Goal: Information Seeking & Learning: Learn about a topic

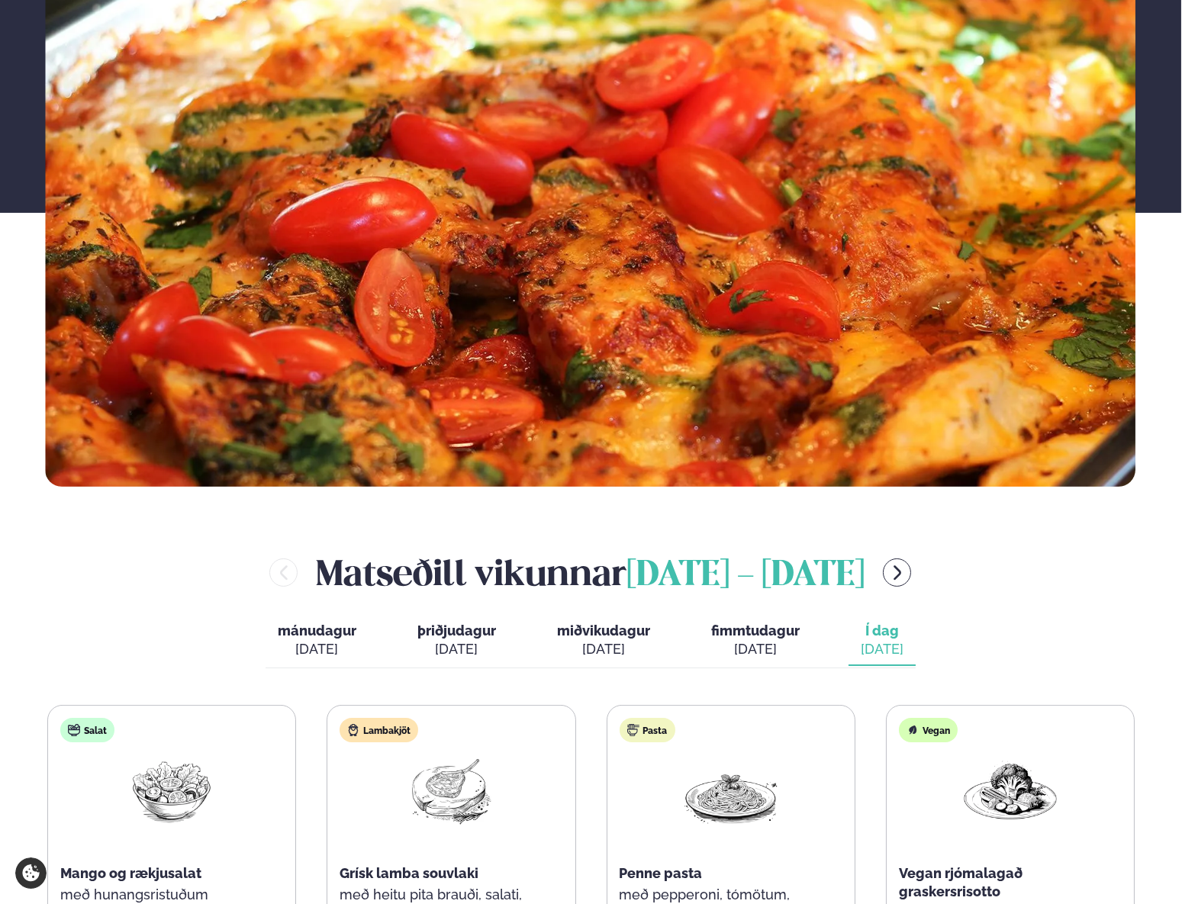
scroll to position [624, 0]
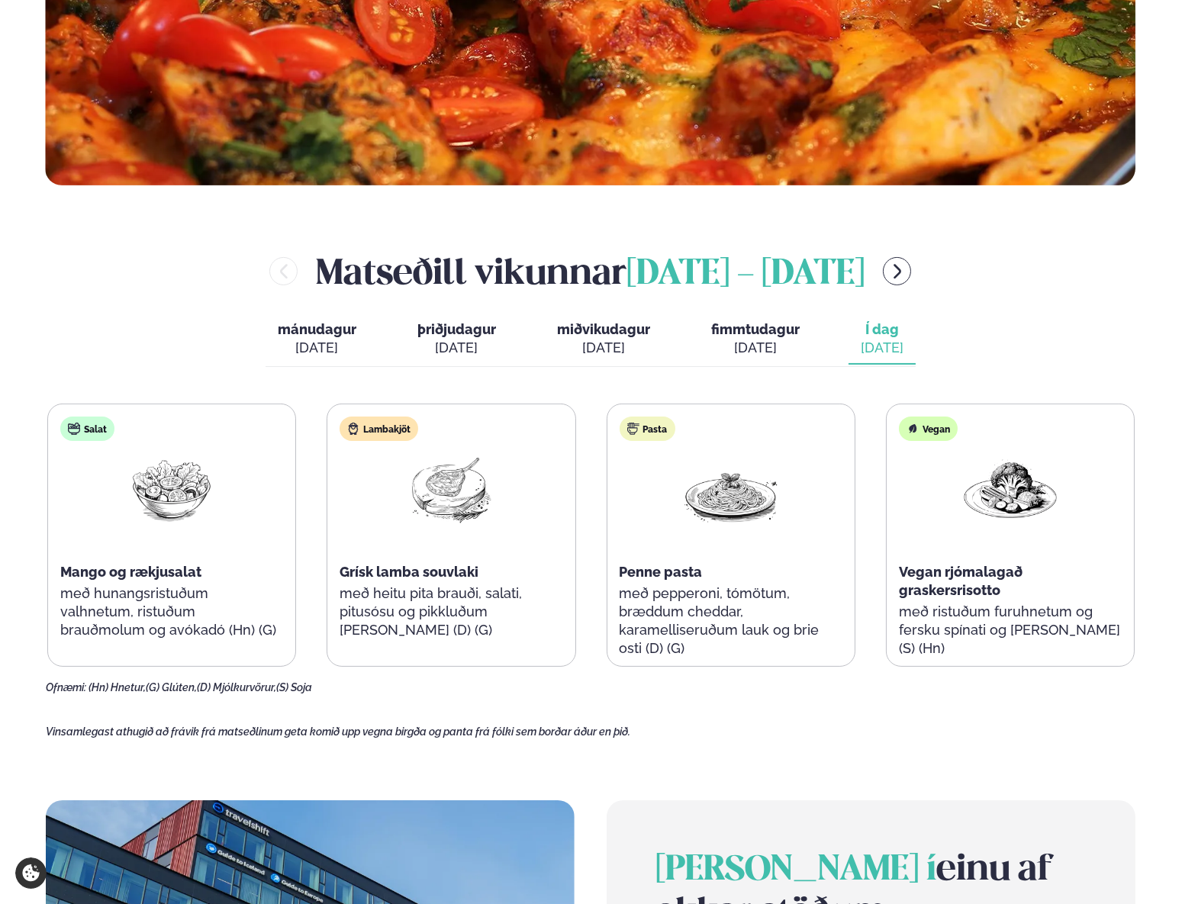
click at [881, 346] on div "[DATE]" at bounding box center [882, 348] width 43 height 18
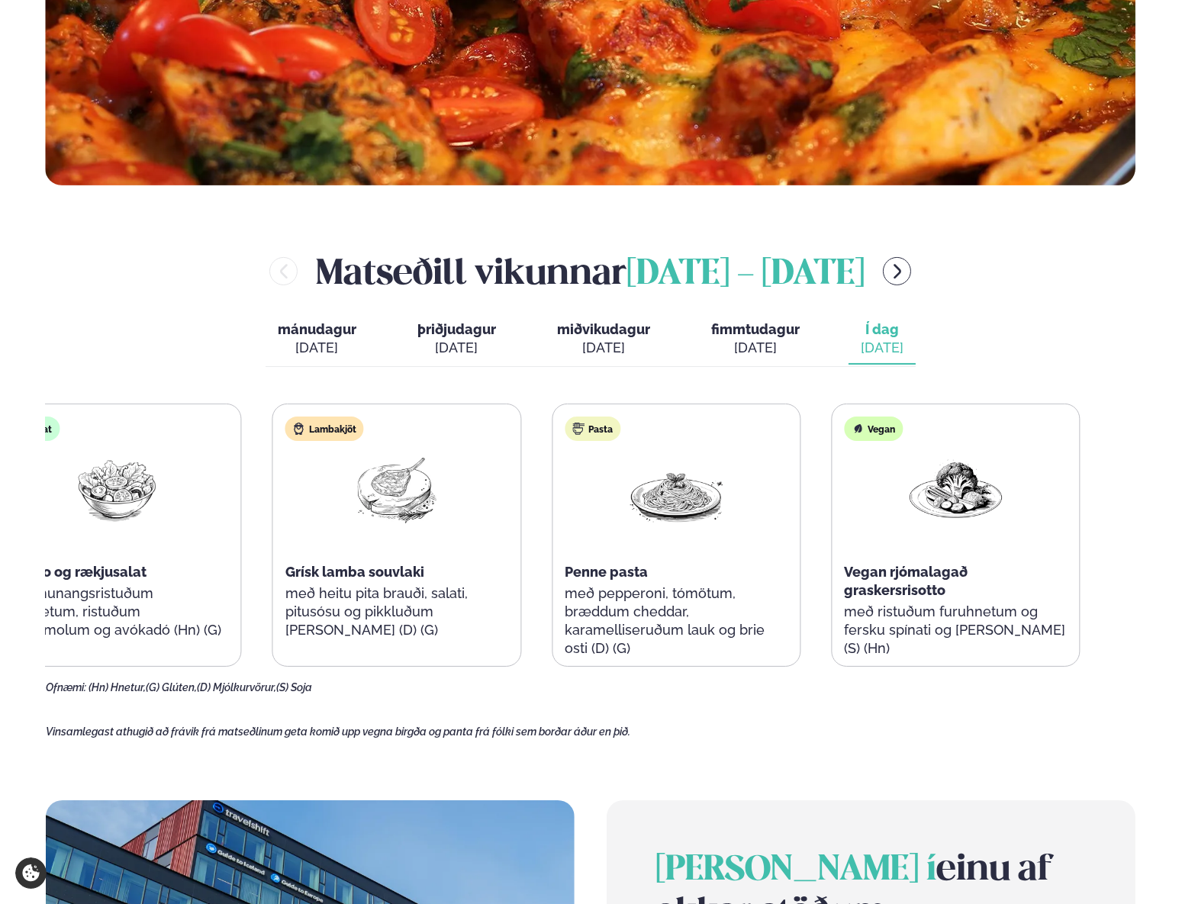
click at [378, 564] on div "Lambakjöt Grísk lamba souvlaki með heitu pita brauði, salati, pitusósu og pikkl…" at bounding box center [396, 535] width 247 height 263
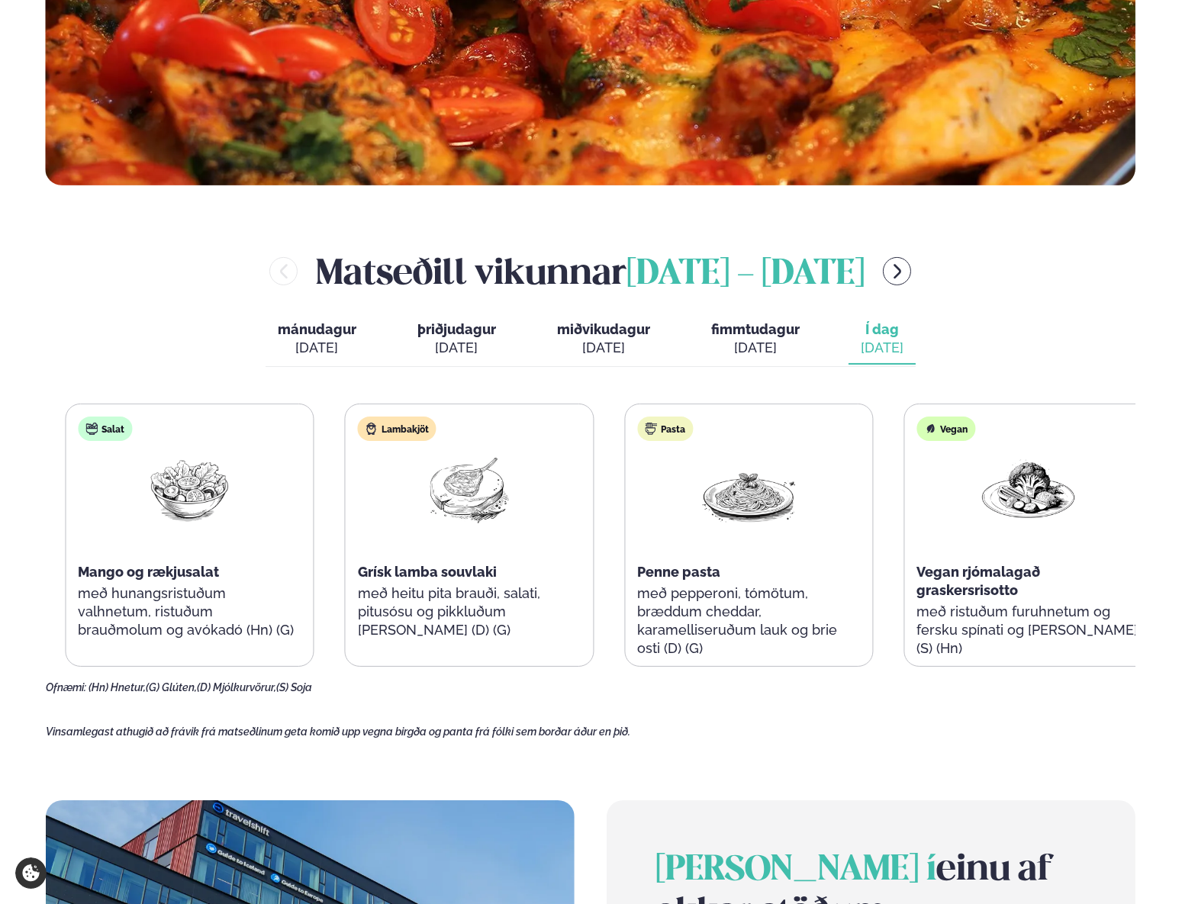
click at [414, 611] on div "Lambakjöt Grísk lamba souvlaki með heitu pita brauði, salati, pitusósu og pikkl…" at bounding box center [469, 535] width 247 height 263
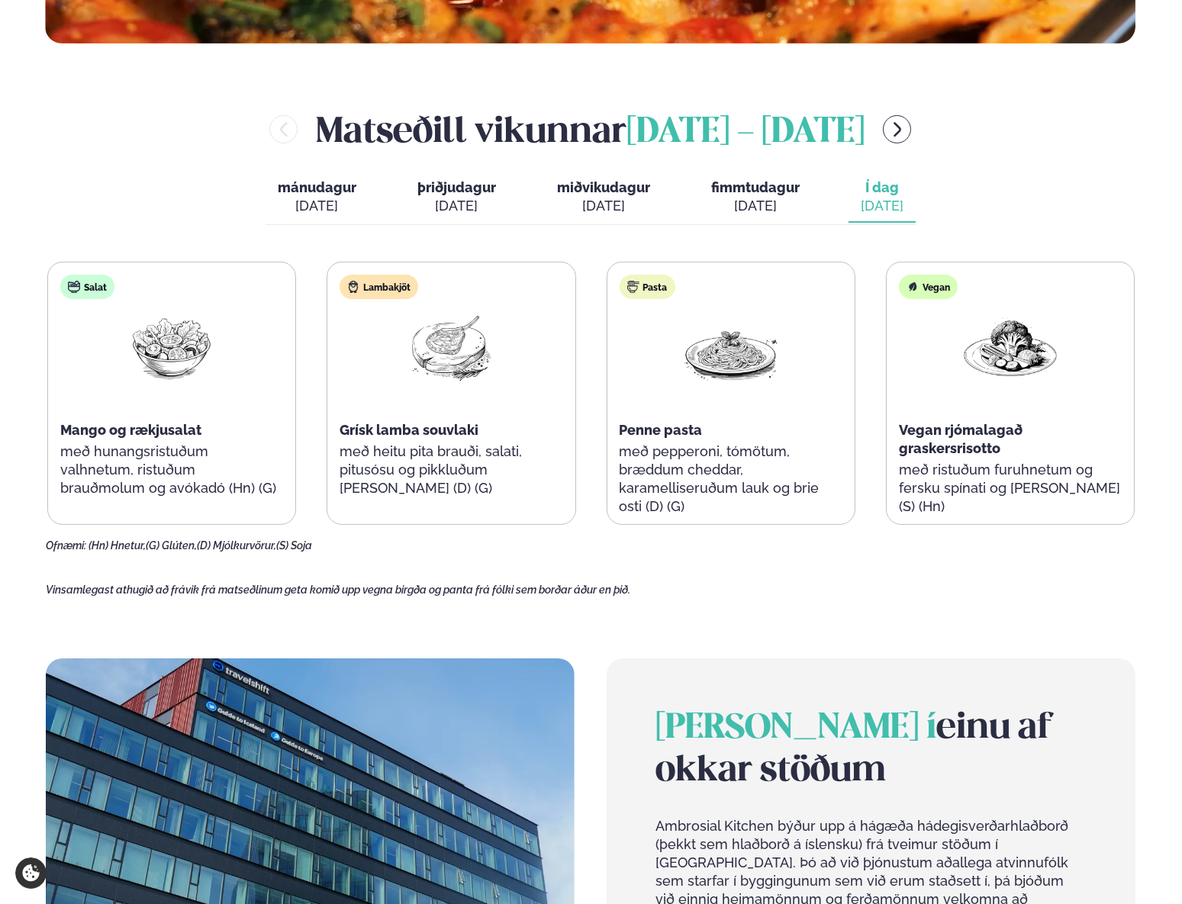
scroll to position [1040, 0]
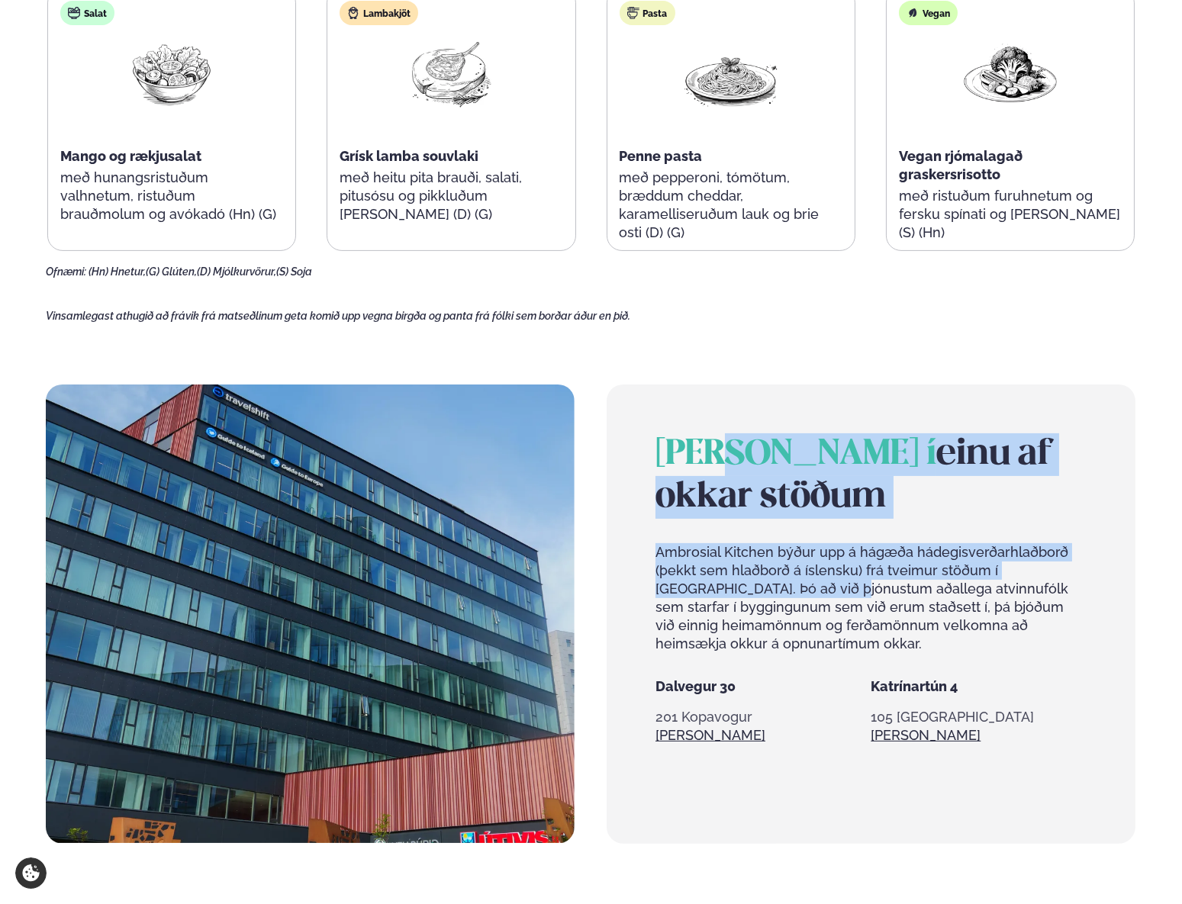
drag, startPoint x: 765, startPoint y: 583, endPoint x: 731, endPoint y: 449, distance: 138.6
click at [731, 449] on div "[PERSON_NAME] í einu af okkar stöðum Ambrosial Kitchen býður upp á hágæða hádeg…" at bounding box center [871, 543] width 431 height 220
click at [731, 449] on span "[PERSON_NAME] í" at bounding box center [796, 455] width 281 height 34
drag, startPoint x: 732, startPoint y: 511, endPoint x: 746, endPoint y: 605, distance: 95.6
click at [746, 605] on div "[PERSON_NAME] í einu af okkar stöðum Ambrosial Kitchen býður upp á hágæða hádeg…" at bounding box center [871, 543] width 431 height 220
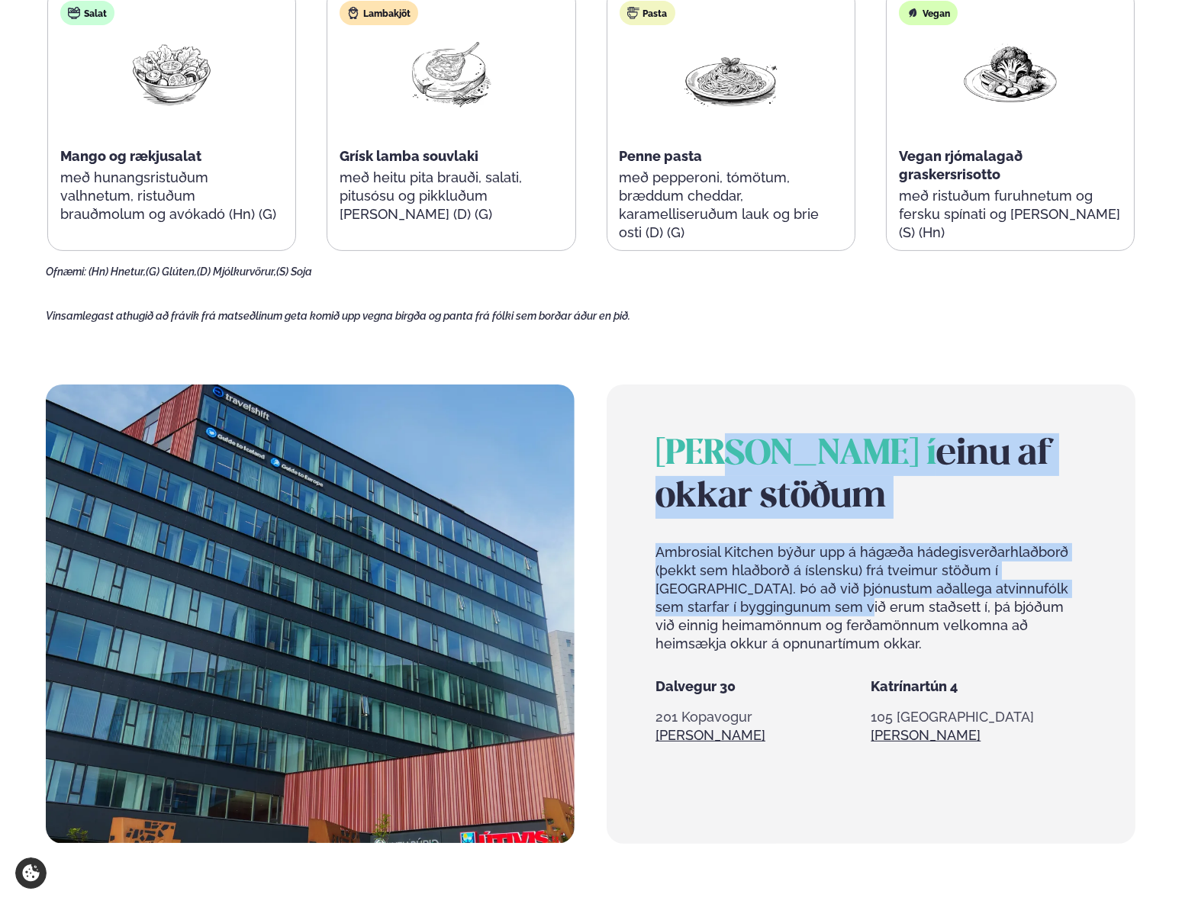
click at [746, 605] on p "Ambrosial Kitchen býður upp á hágæða hádegisverðarhlaðborð (þekkt sem hlaðborð …" at bounding box center [871, 598] width 431 height 110
click at [705, 490] on h2 "[PERSON_NAME] í einu af okkar stöðum" at bounding box center [871, 475] width 431 height 85
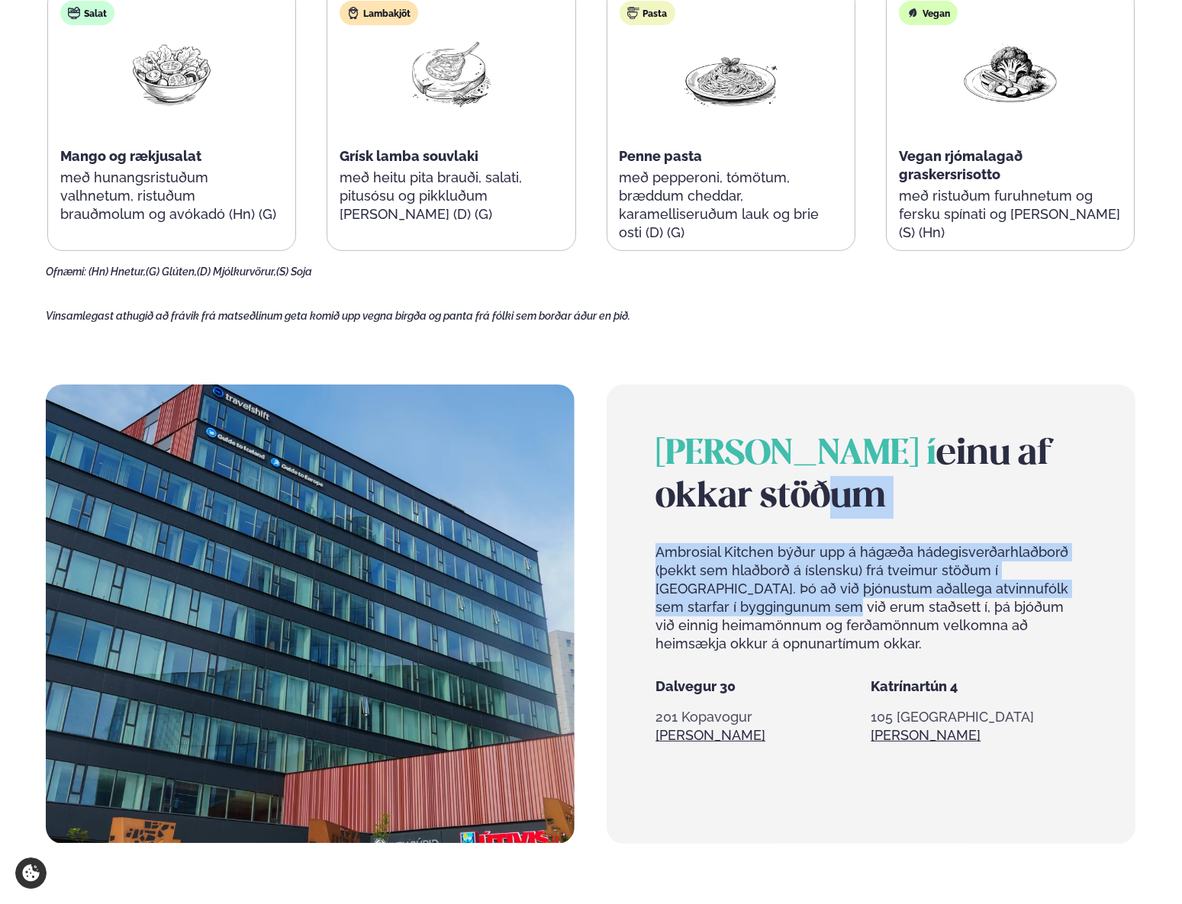
drag, startPoint x: 705, startPoint y: 490, endPoint x: 740, endPoint y: 625, distance: 139.6
click at [739, 625] on div "[PERSON_NAME] í einu af okkar stöðum Ambrosial Kitchen býður upp á hágæða hádeg…" at bounding box center [871, 543] width 431 height 220
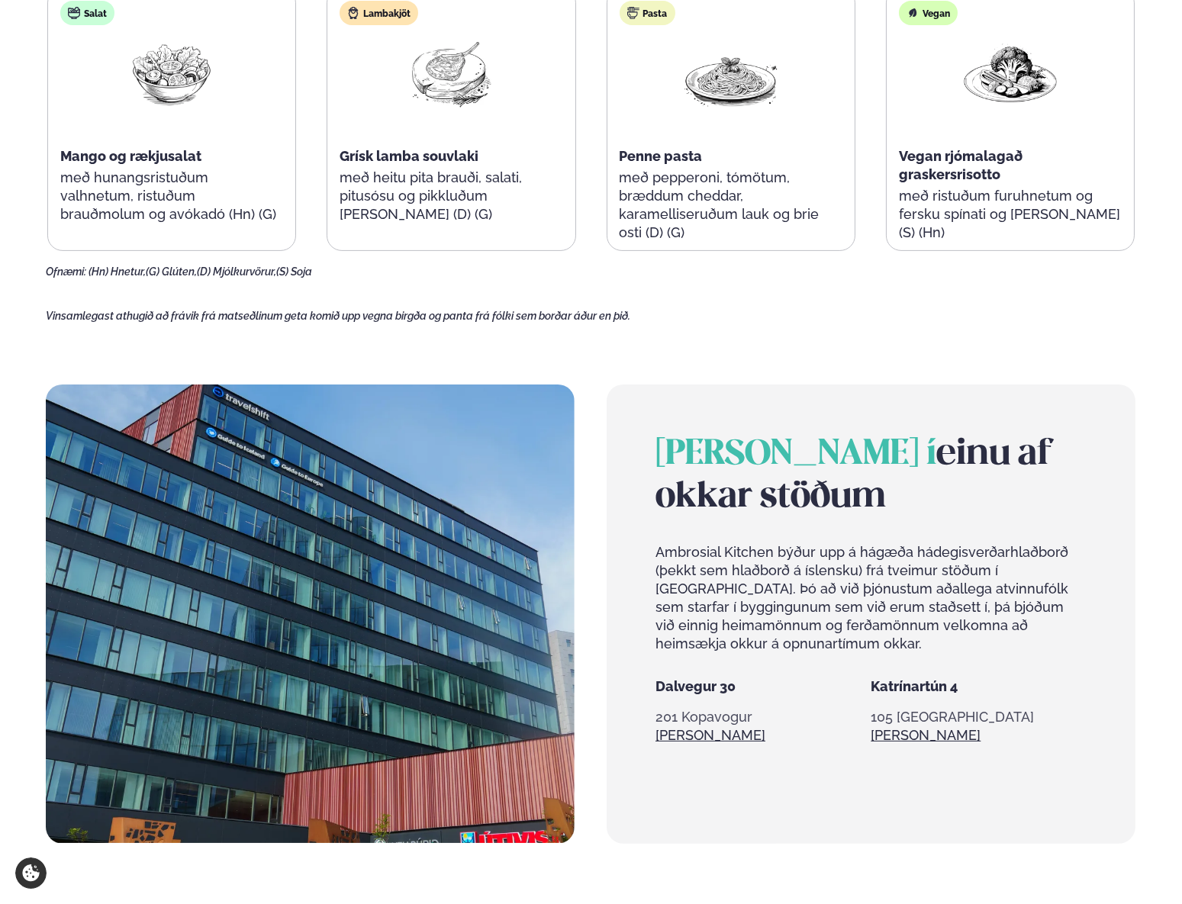
click at [740, 625] on p "Ambrosial Kitchen býður upp á hágæða hádegisverðarhlaðborð (þekkt sem hlaðborð …" at bounding box center [871, 598] width 431 height 110
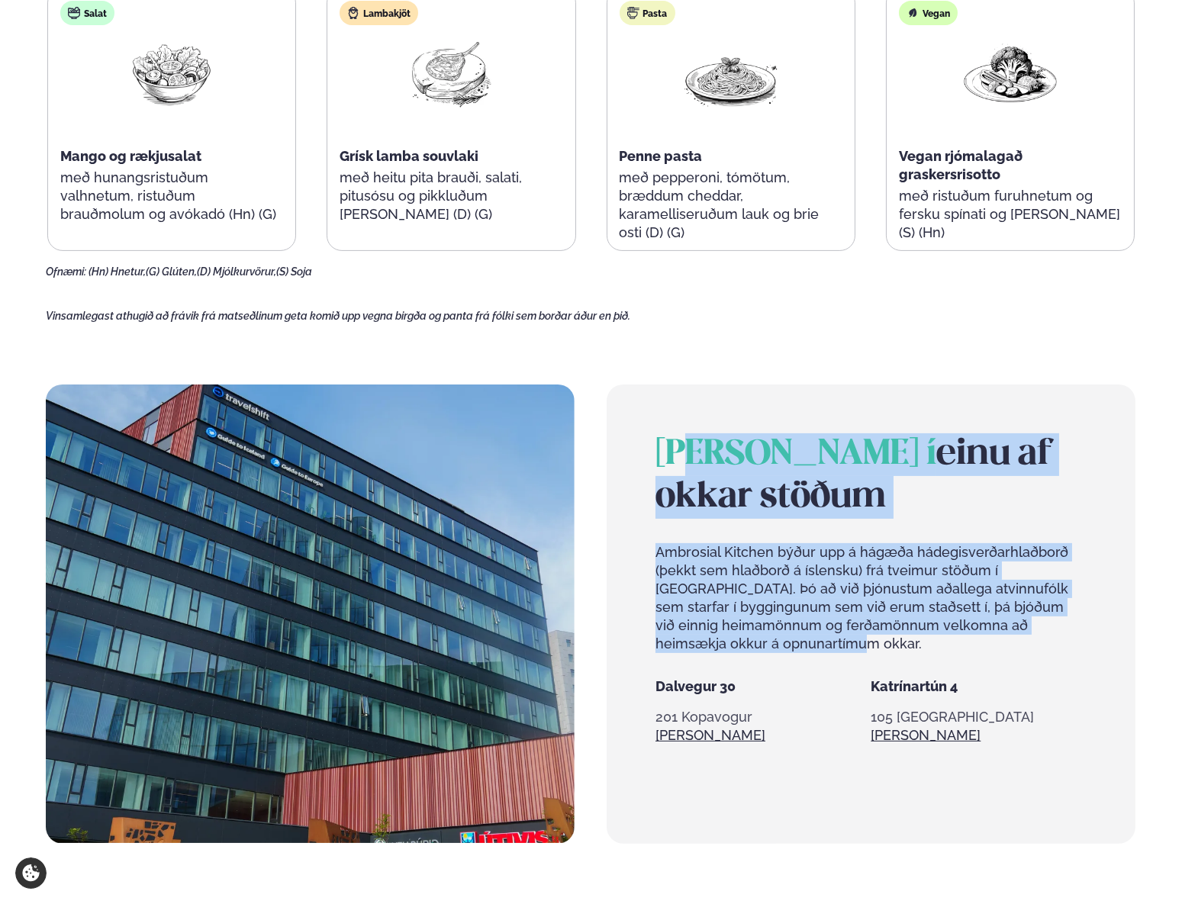
drag, startPoint x: 742, startPoint y: 639, endPoint x: 696, endPoint y: 446, distance: 197.7
click at [696, 446] on div "[PERSON_NAME] í einu af okkar stöðum Ambrosial Kitchen býður upp á hágæða hádeg…" at bounding box center [871, 543] width 431 height 220
click at [696, 446] on span "[PERSON_NAME] í" at bounding box center [796, 455] width 281 height 34
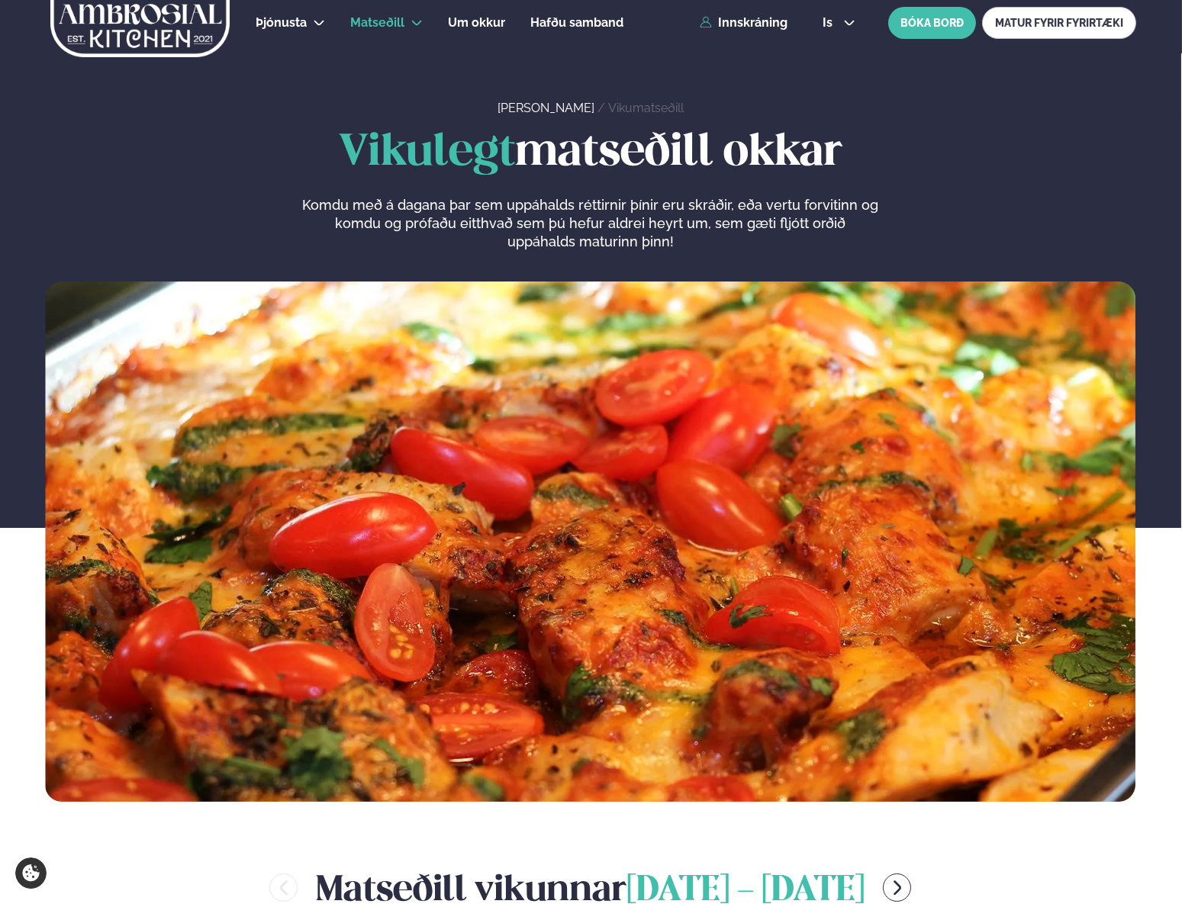
scroll to position [0, 0]
